Goal: Check status: Check status

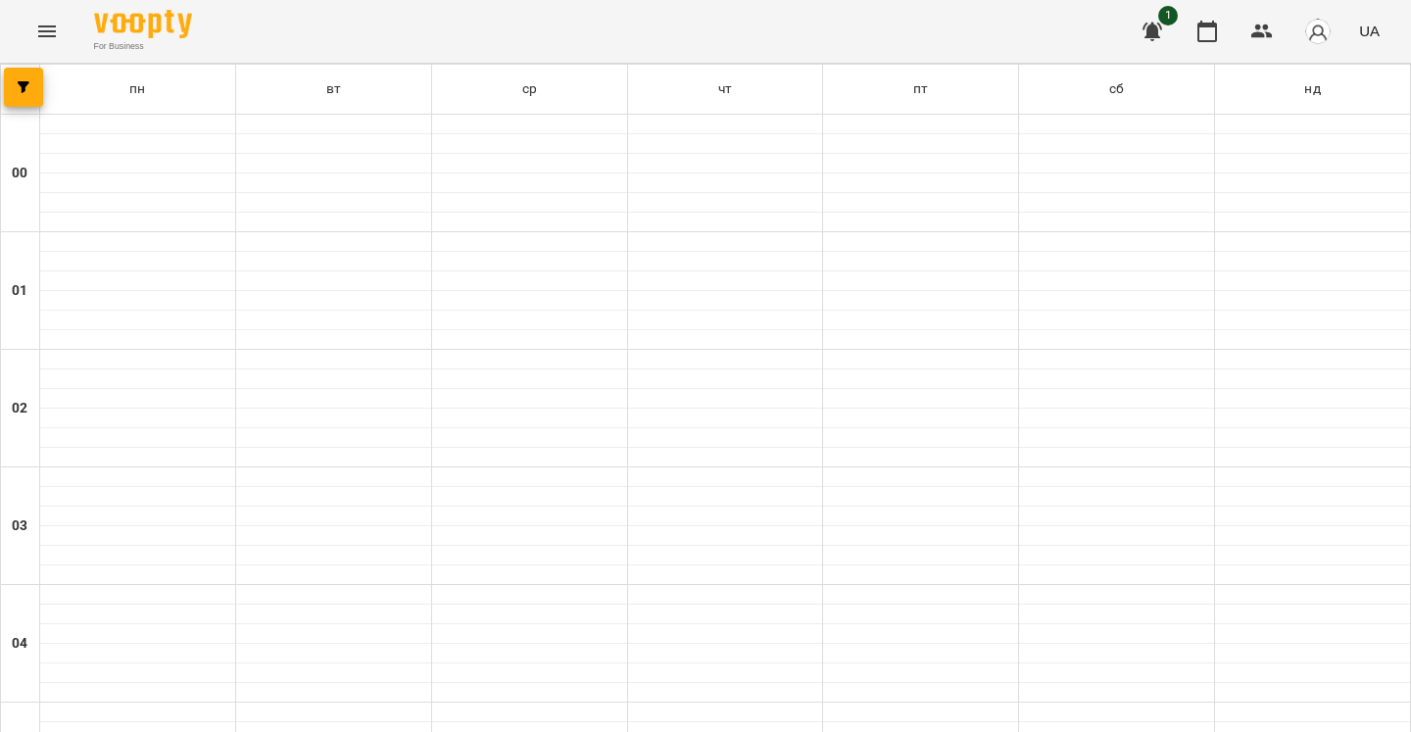
click at [49, 41] on icon "Menu" at bounding box center [47, 32] width 24 height 24
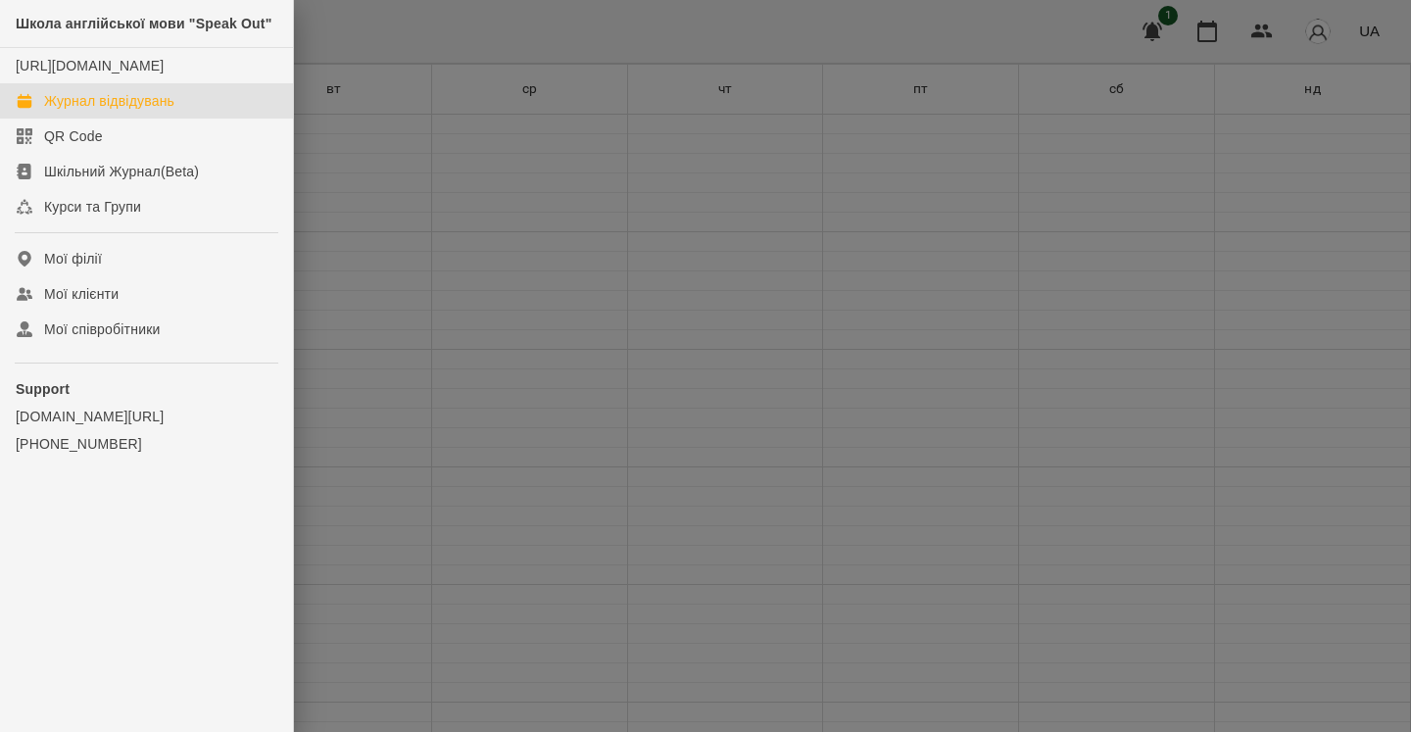
click at [94, 111] on div "Журнал відвідувань" at bounding box center [109, 101] width 130 height 20
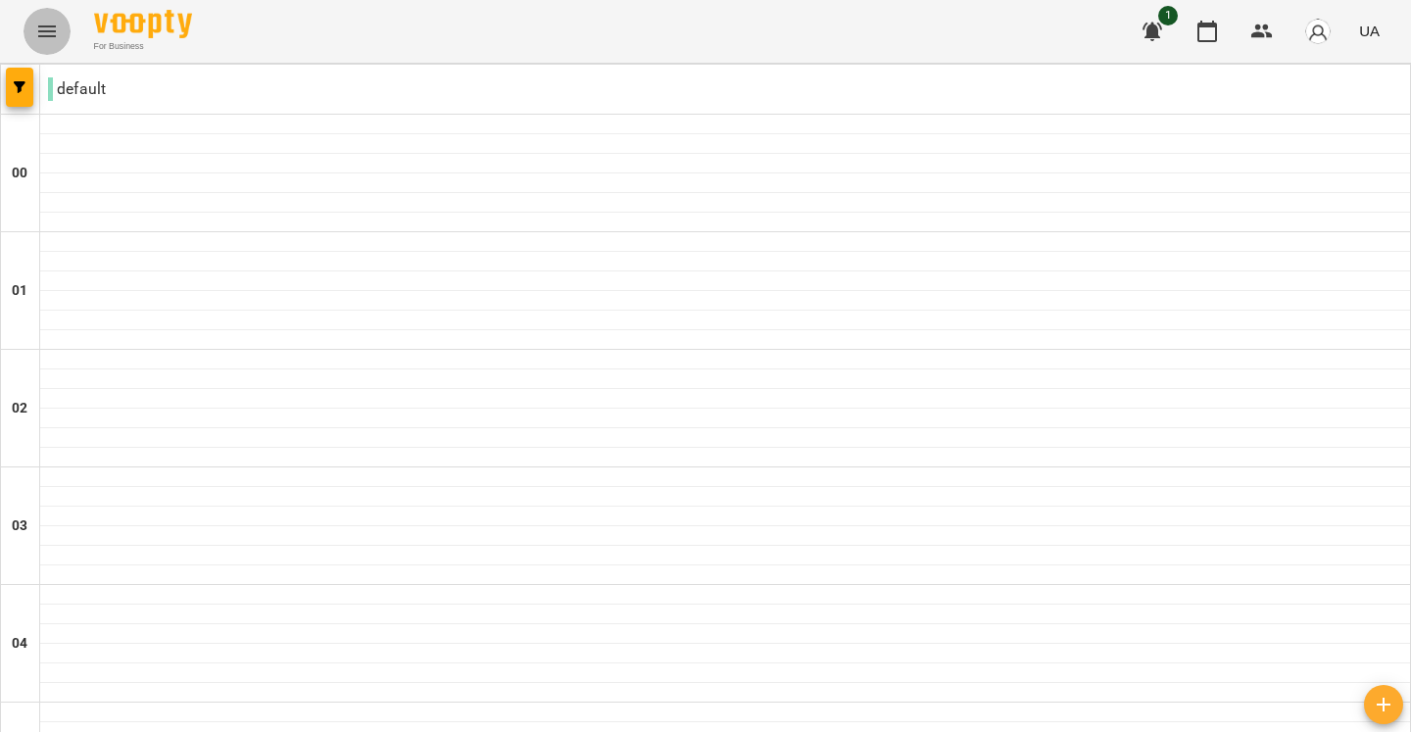
click at [54, 41] on icon "Menu" at bounding box center [47, 32] width 24 height 24
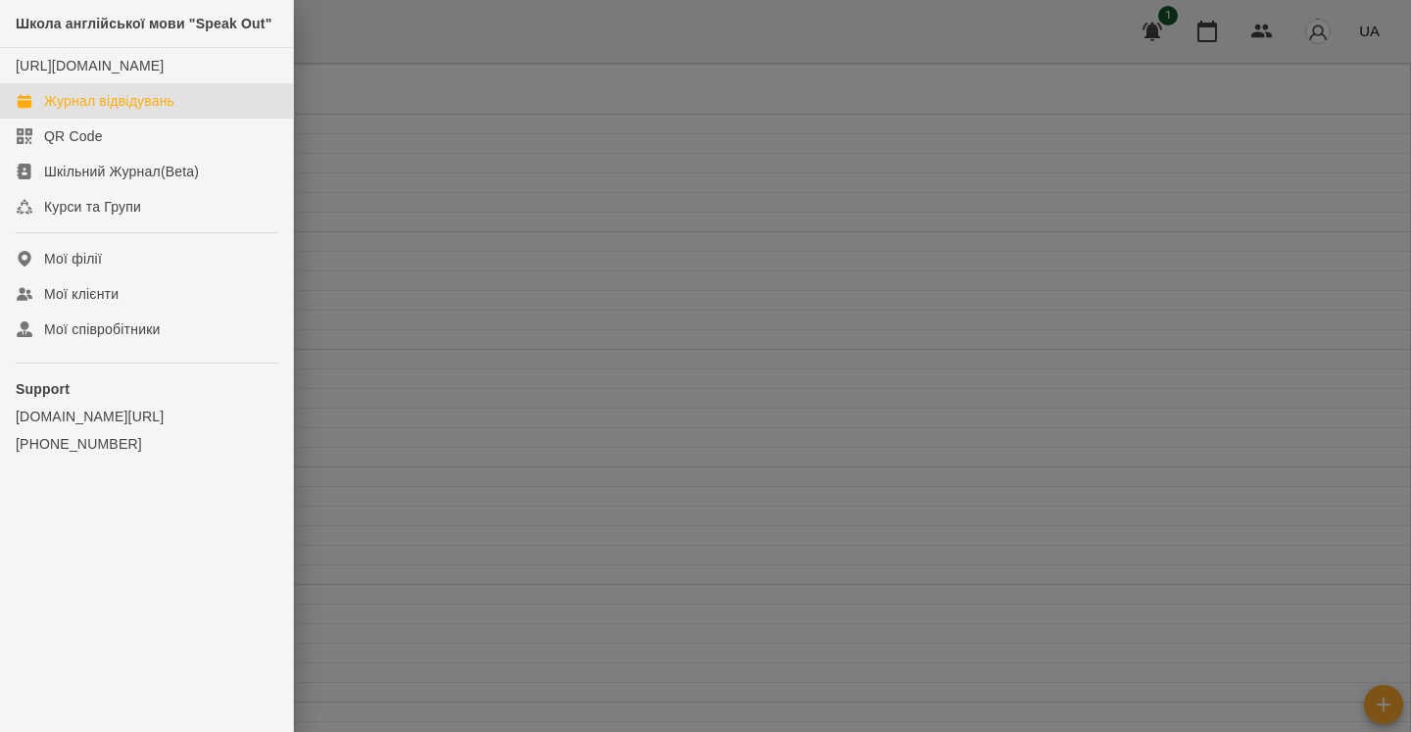
click at [99, 111] on div "Журнал відвідувань" at bounding box center [109, 101] width 130 height 20
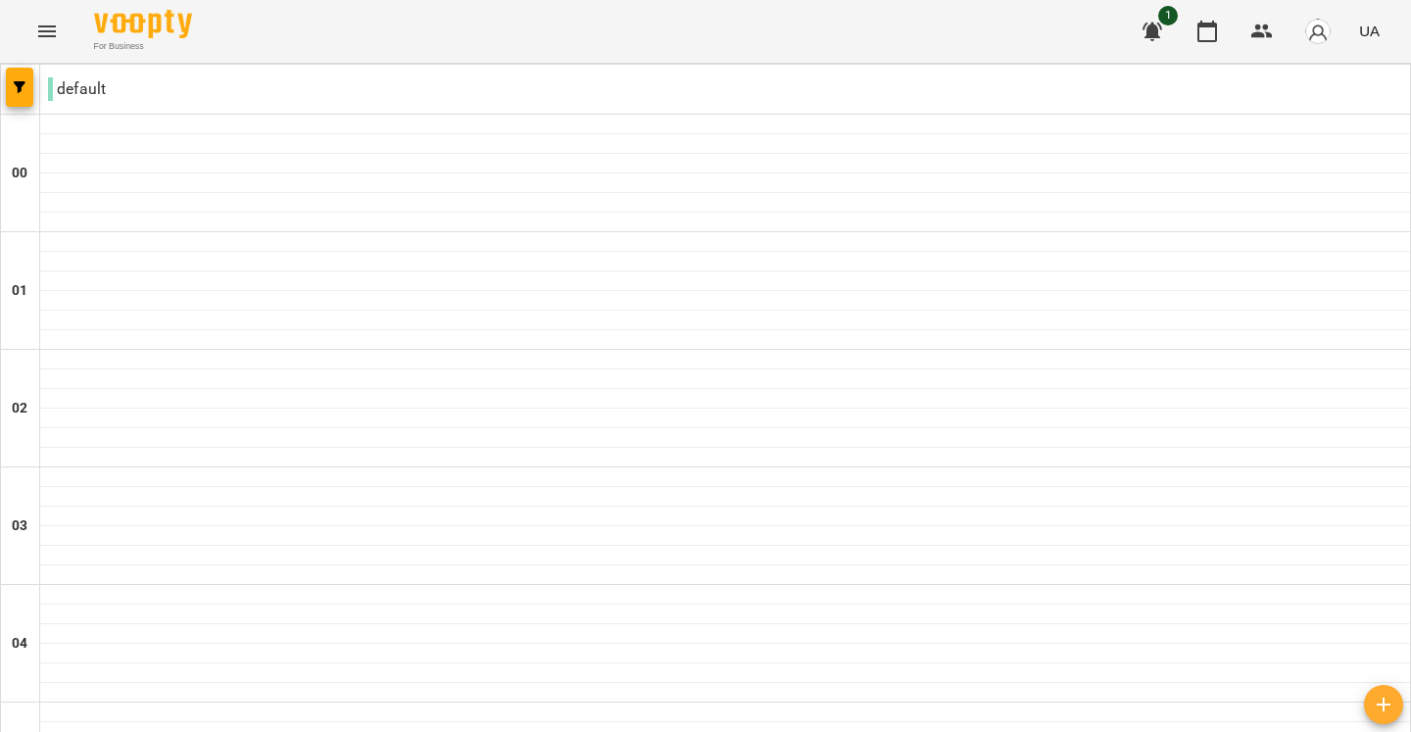
scroll to position [1237, 0]
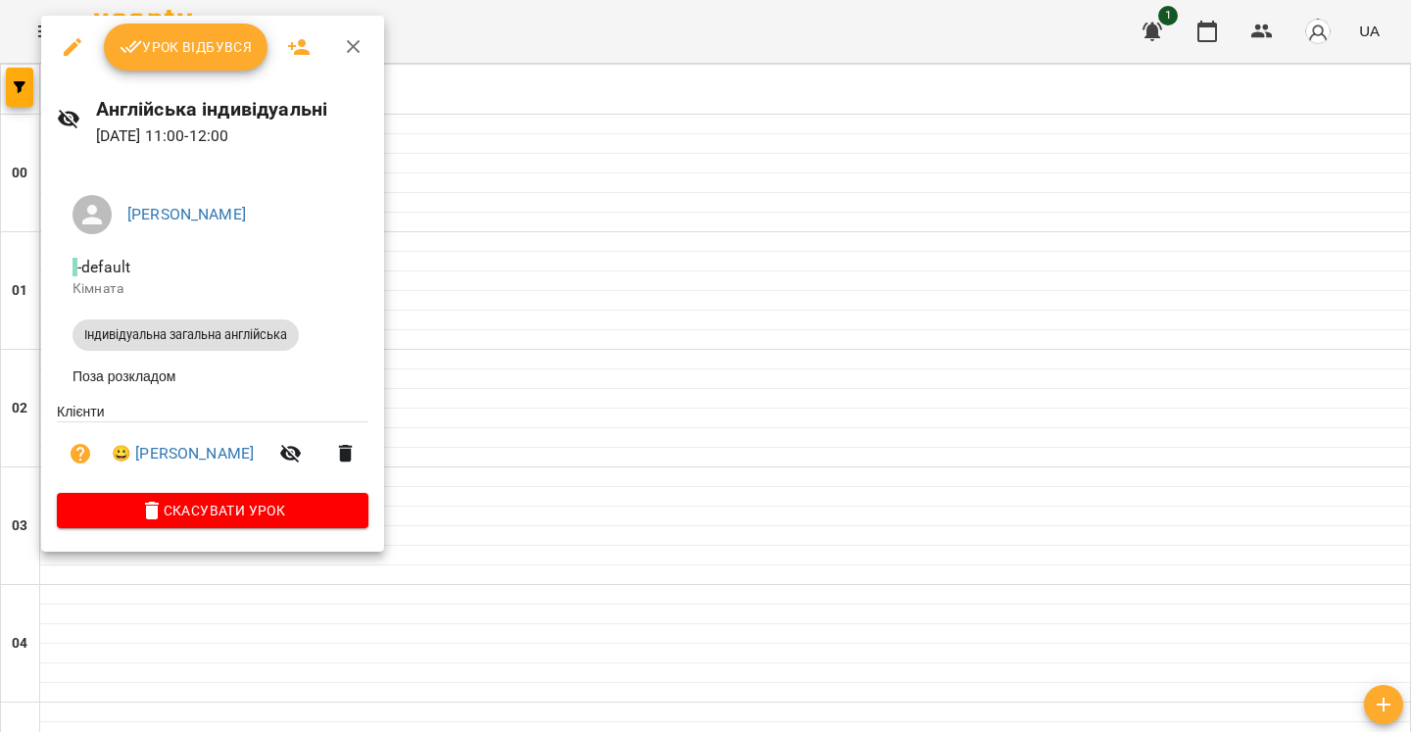
click at [473, 229] on div at bounding box center [705, 366] width 1411 height 732
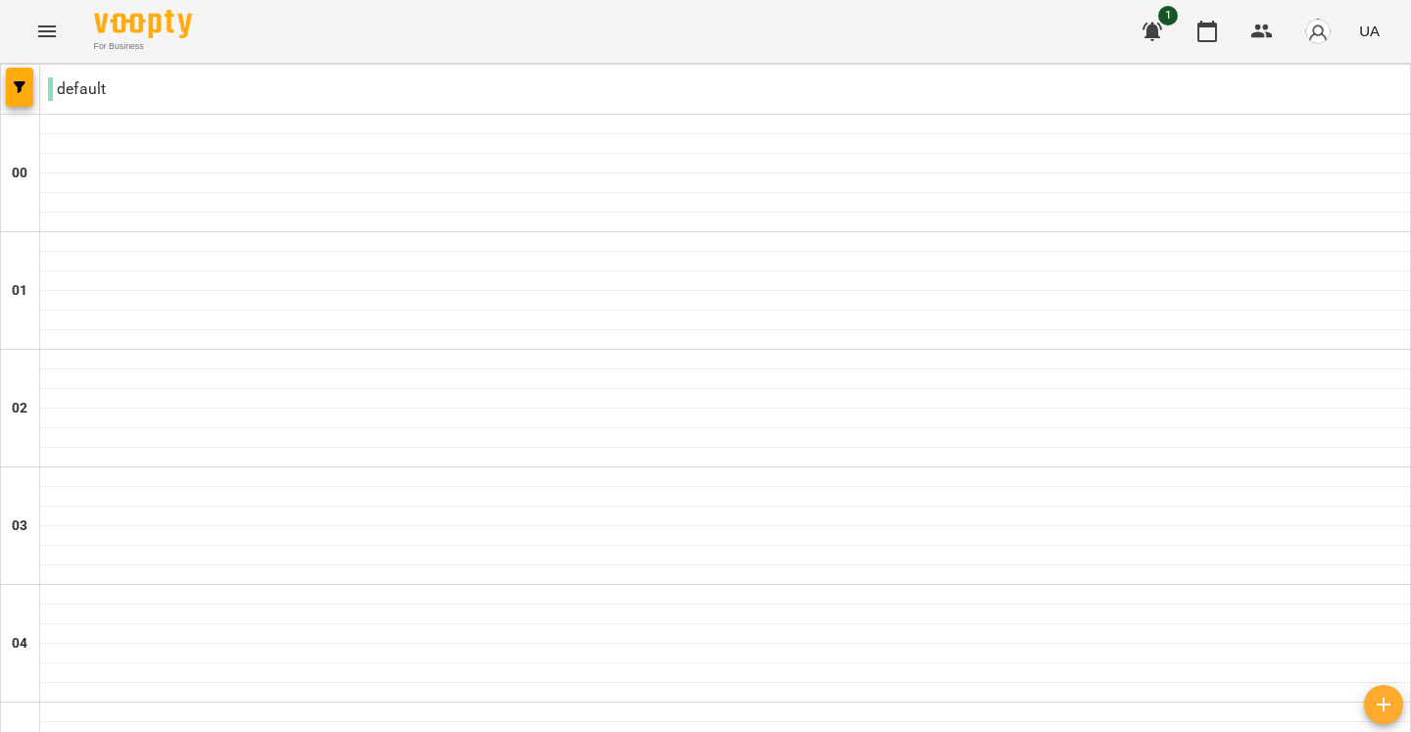
scroll to position [1166, 0]
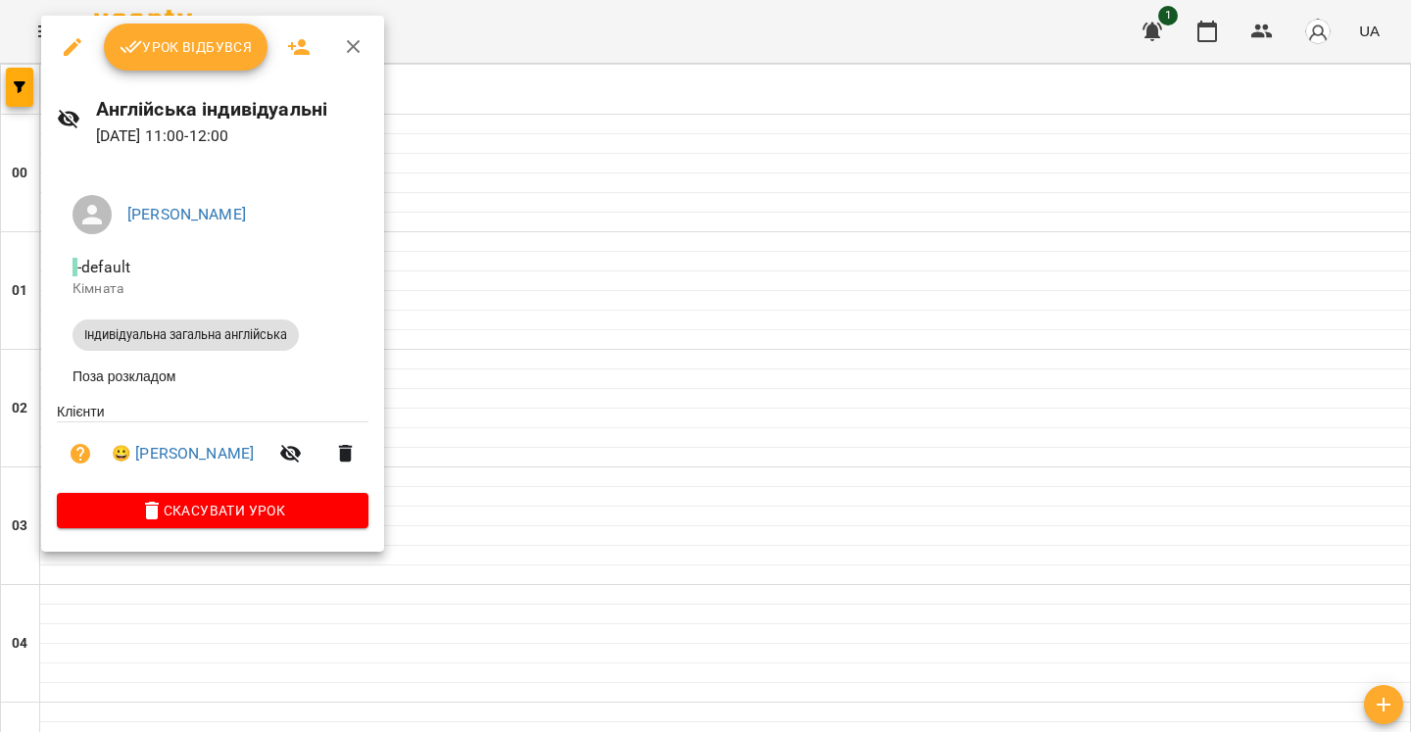
click at [492, 379] on div at bounding box center [705, 366] width 1411 height 732
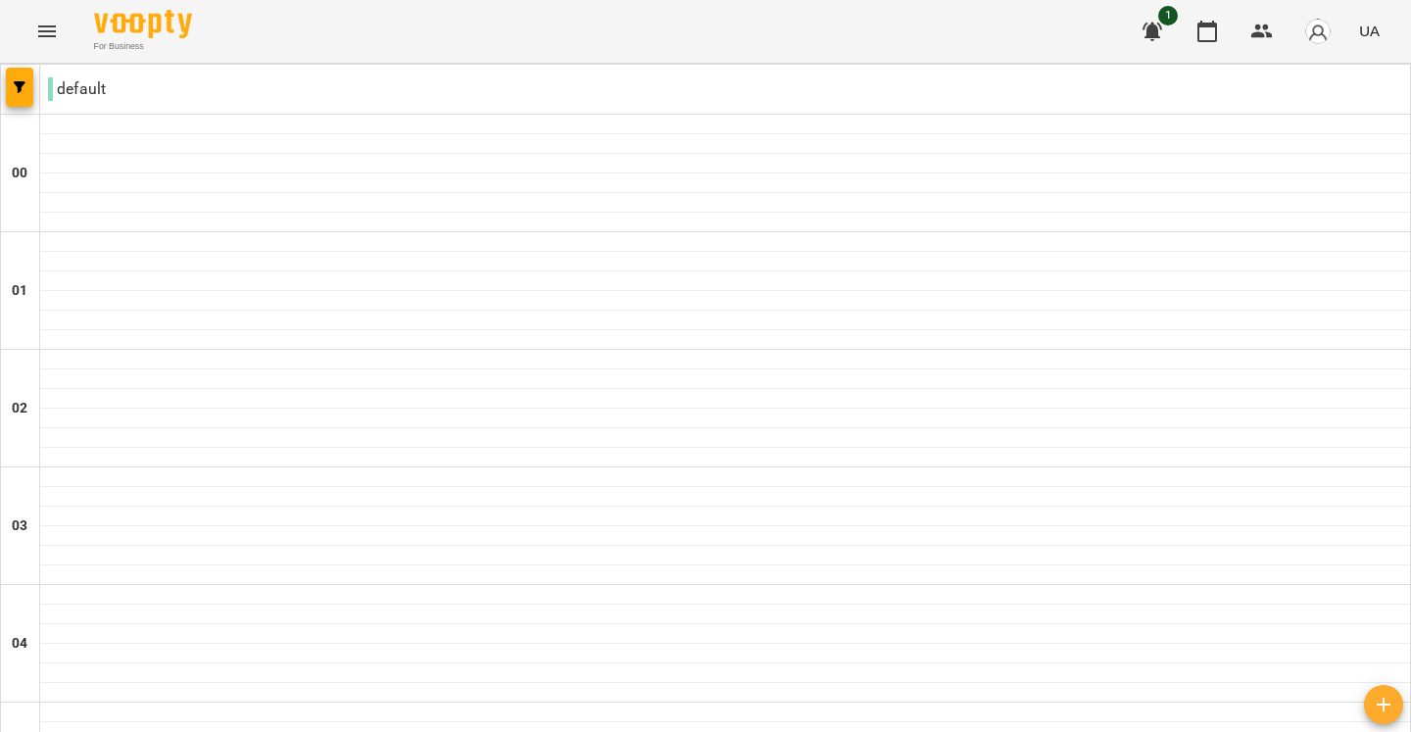
scroll to position [1039, 0]
type input "**********"
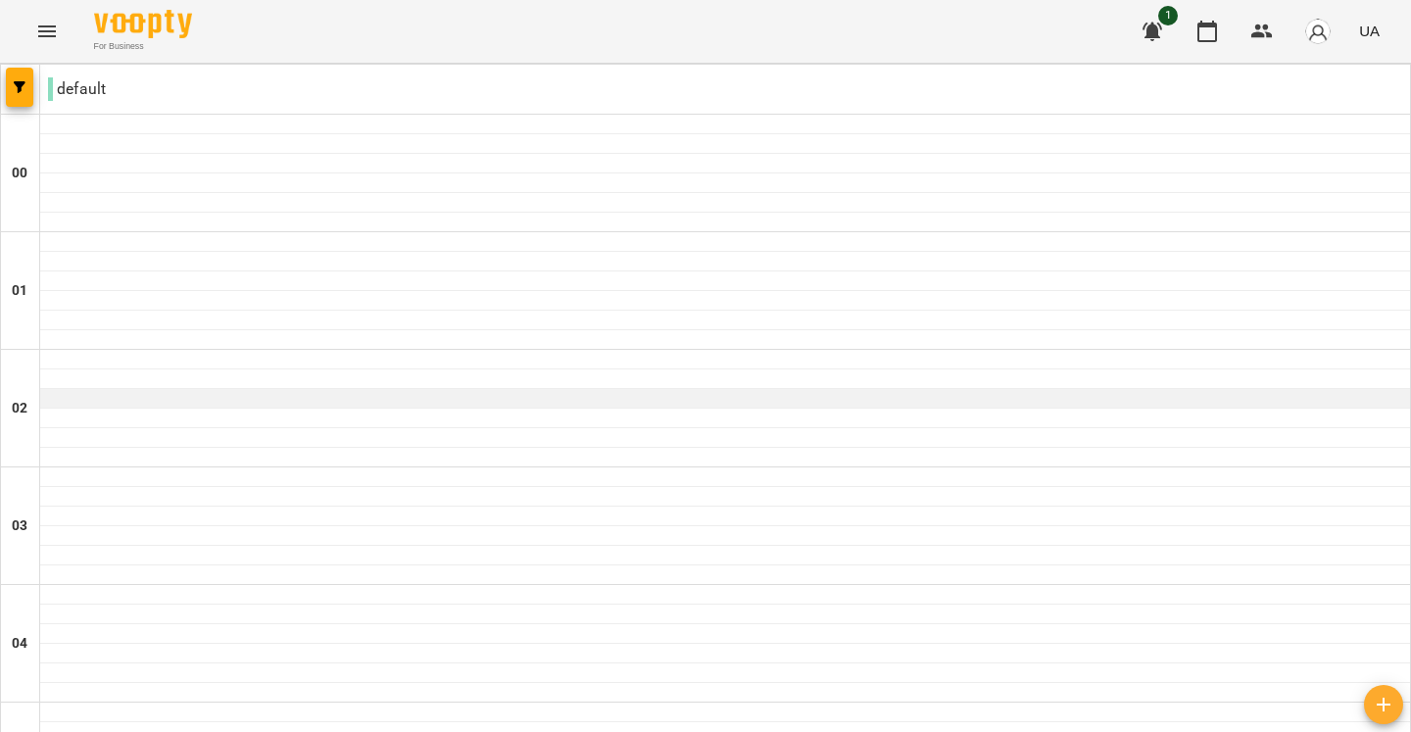
scroll to position [2137, 0]
